Goal: Share content: Share content

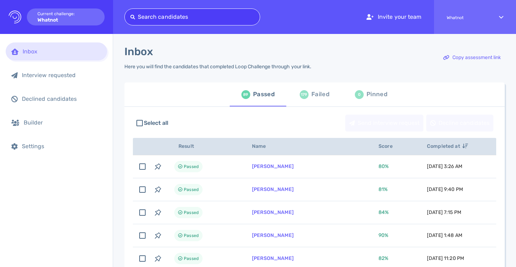
type input "[EMAIL_ADDRESS][DOMAIN_NAME]"
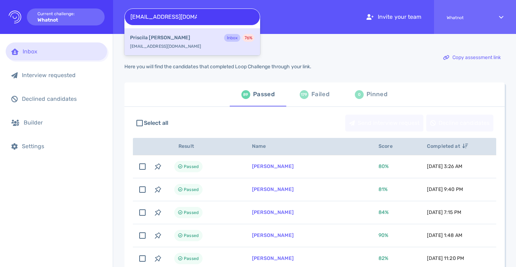
click at [202, 39] on div "[PERSON_NAME] Inbox 76 %" at bounding box center [192, 38] width 125 height 9
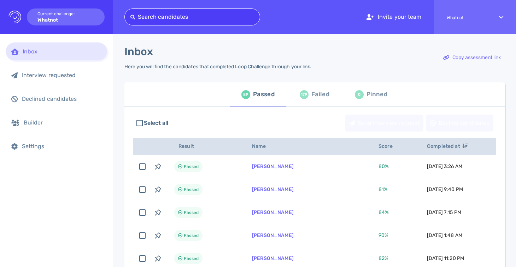
click at [181, 17] on div at bounding box center [193, 17] width 124 height 10
paste input "[PERSON_NAME][EMAIL_ADDRESS][PERSON_NAME][DOMAIN_NAME]"
type input "[PERSON_NAME][EMAIL_ADDRESS][PERSON_NAME][DOMAIN_NAME]"
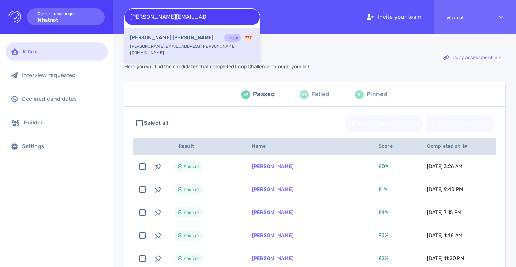
click at [179, 35] on div "[PERSON_NAME] Inbox 77 %" at bounding box center [192, 38] width 125 height 9
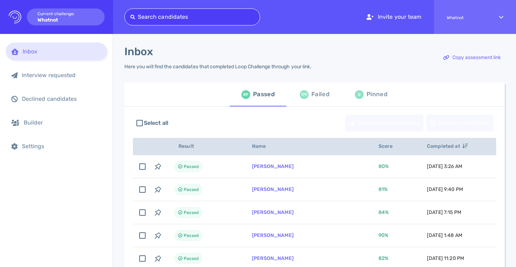
click at [207, 21] on div at bounding box center [193, 17] width 124 height 10
click at [188, 15] on div at bounding box center [193, 17] width 124 height 10
paste input "[EMAIL_ADDRESS][DOMAIN_NAME]"
type input "[EMAIL_ADDRESS][DOMAIN_NAME]"
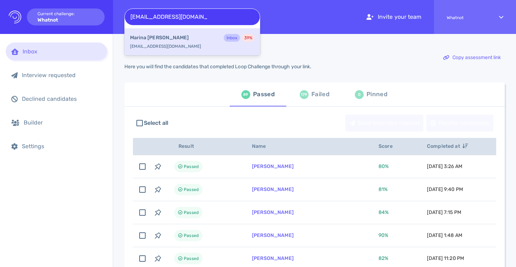
click at [184, 35] on div "[PERSON_NAME] Inbox 39 %" at bounding box center [192, 38] width 125 height 9
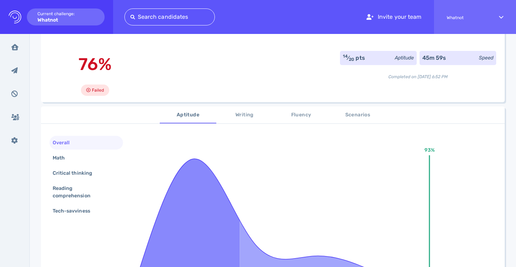
scroll to position [13, 0]
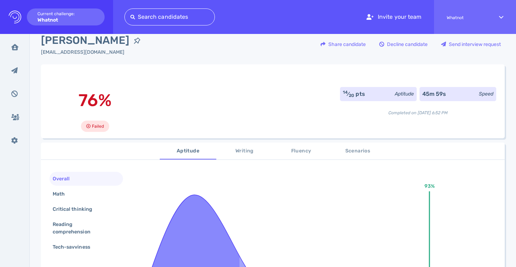
click at [369, 156] on span "Scenarios" at bounding box center [358, 151] width 48 height 9
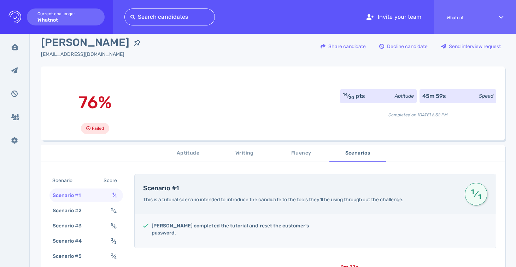
scroll to position [0, 0]
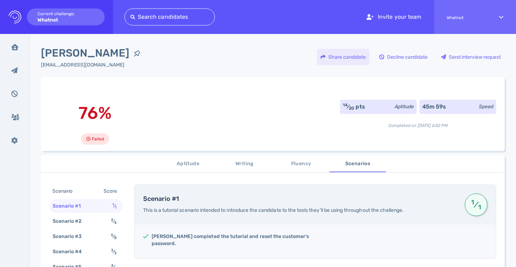
click at [343, 56] on div "Share candidate" at bounding box center [343, 57] width 52 height 16
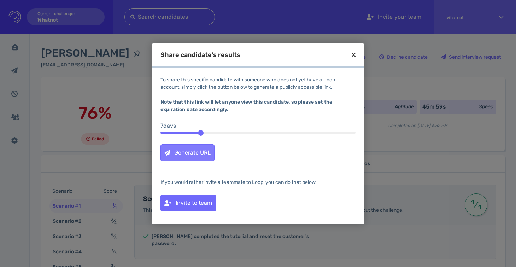
click at [201, 152] on div "Generate URL" at bounding box center [187, 153] width 53 height 16
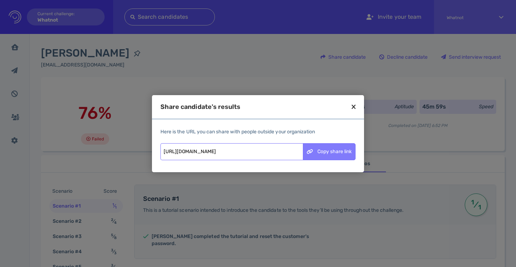
click at [315, 150] on div "Copy share link" at bounding box center [330, 152] width 52 height 16
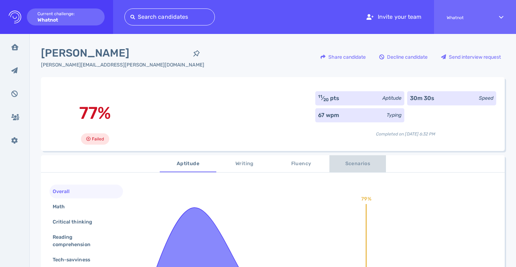
click at [344, 164] on span "Scenarios" at bounding box center [358, 164] width 48 height 9
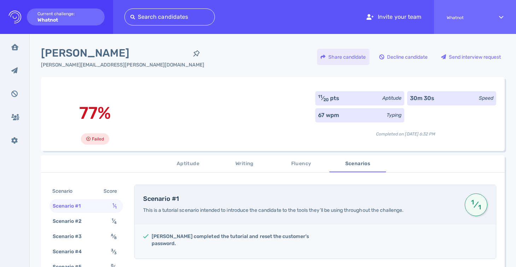
click at [328, 59] on div "Share candidate" at bounding box center [343, 57] width 52 height 16
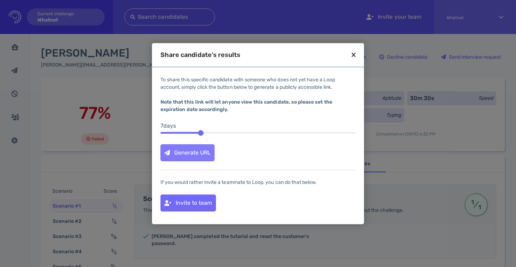
click at [190, 152] on div "Generate URL" at bounding box center [187, 153] width 53 height 16
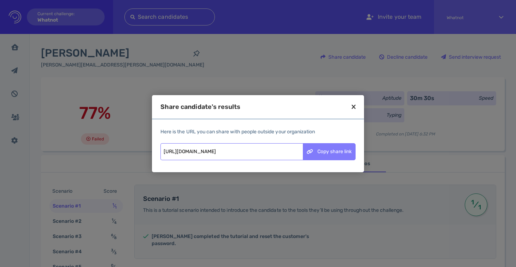
click at [330, 154] on div "Copy share link" at bounding box center [330, 152] width 52 height 16
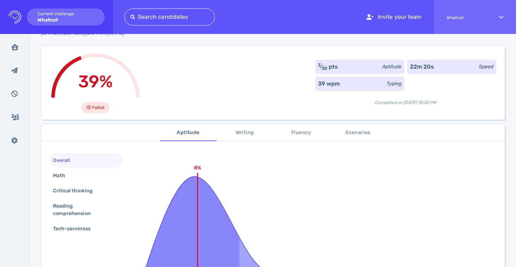
scroll to position [34, 0]
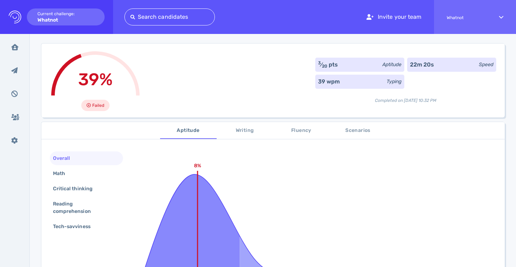
click at [351, 133] on span "Scenarios" at bounding box center [358, 130] width 48 height 9
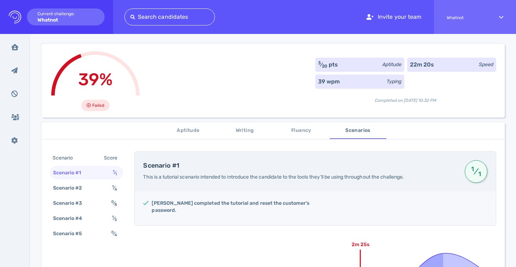
scroll to position [0, 0]
